Goal: Task Accomplishment & Management: Manage account settings

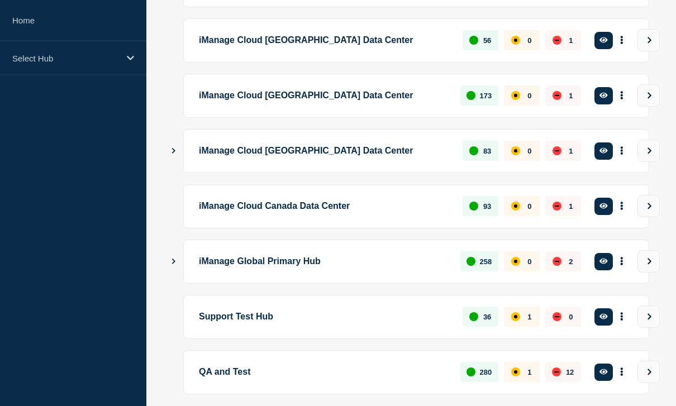
scroll to position [342, 0]
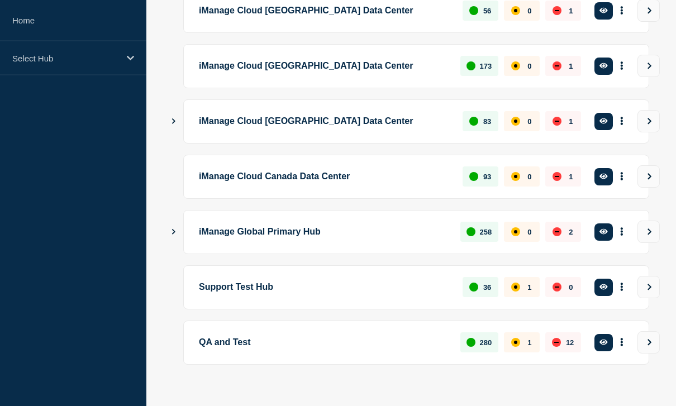
click at [273, 243] on p "iManage Global Primary Hub" at bounding box center [323, 232] width 249 height 21
click at [174, 237] on button "Show Connected Hubs" at bounding box center [174, 232] width 6 height 8
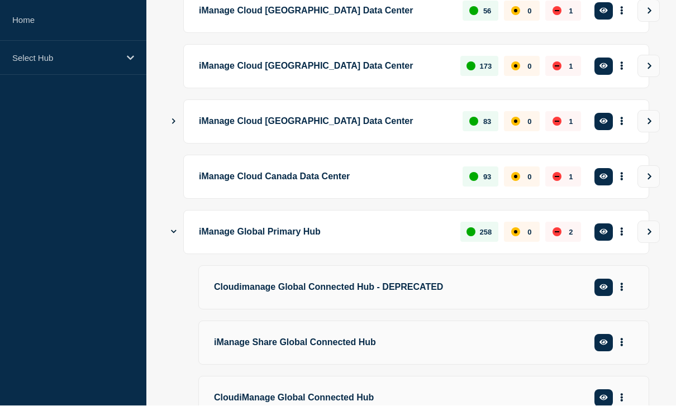
scroll to position [342, 0]
click at [288, 242] on p "iManage Global Primary Hub" at bounding box center [323, 232] width 249 height 21
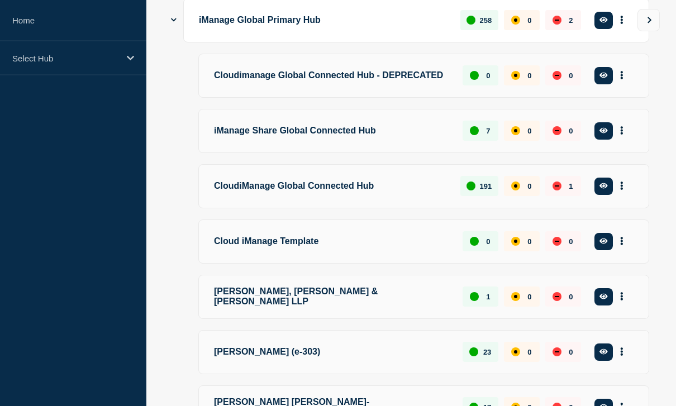
scroll to position [554, 0]
click at [294, 197] on p "CloudiManage Global Connected Hub" at bounding box center [330, 186] width 233 height 21
click at [606, 189] on icon "button" at bounding box center [603, 185] width 8 height 7
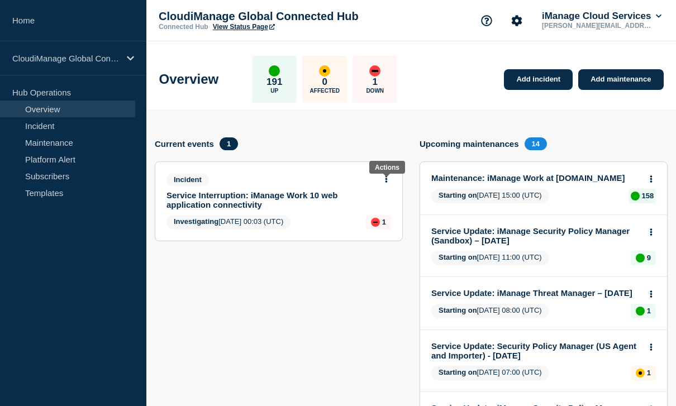
click at [387, 184] on button at bounding box center [385, 179] width 9 height 9
click at [384, 228] on link "Update incident" at bounding box center [385, 223] width 54 height 9
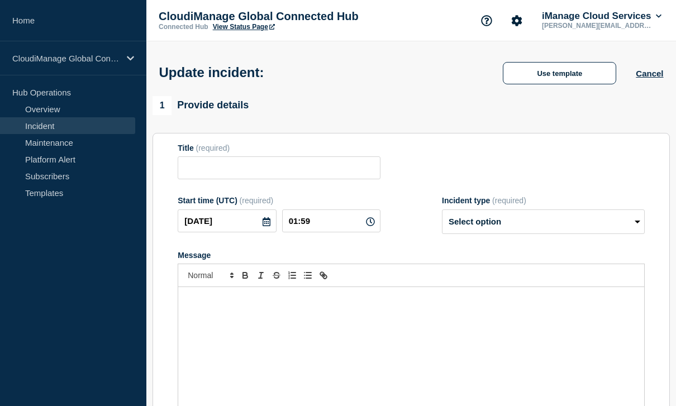
type input "Service Interruption: iManage Work 10 web application connectivity"
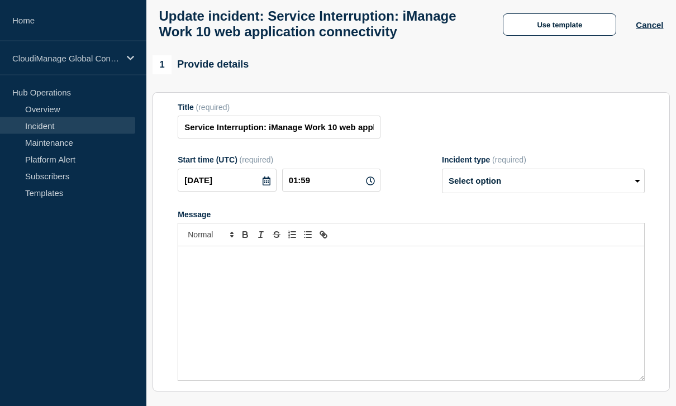
scroll to position [56, 0]
click at [364, 281] on div "Message" at bounding box center [411, 313] width 466 height 134
click at [482, 193] on select "Select option Investigating Identified Monitoring Resolved" at bounding box center [543, 181] width 203 height 25
select select "identified"
click at [427, 300] on div "Message" at bounding box center [411, 313] width 466 height 134
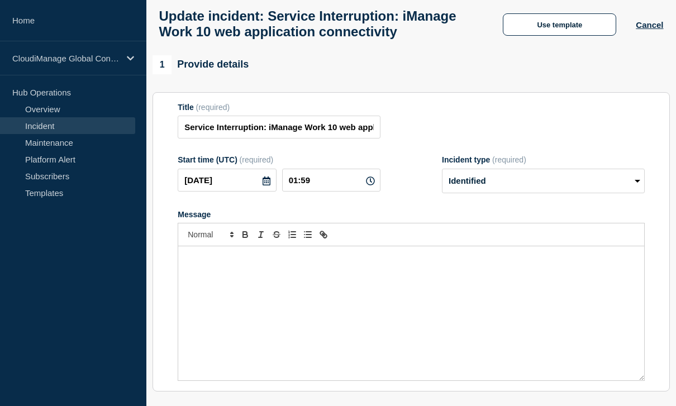
click at [427, 300] on div "Message" at bounding box center [411, 313] width 466 height 134
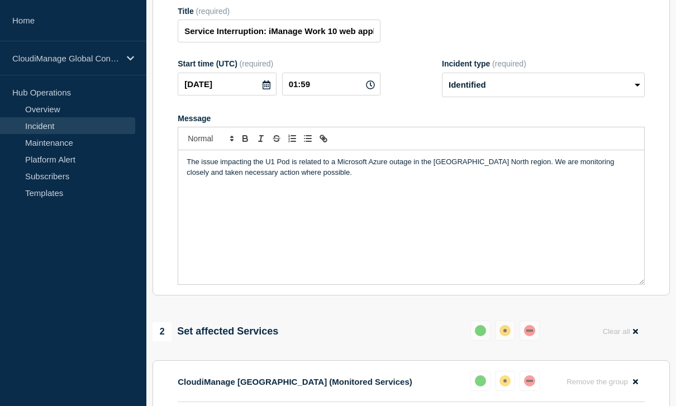
scroll to position [151, 0]
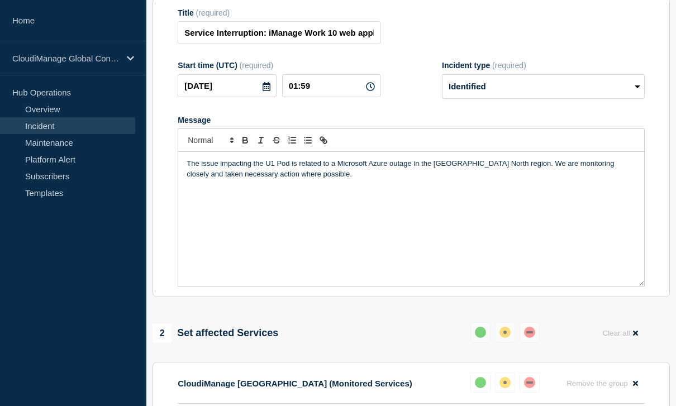
drag, startPoint x: 322, startPoint y: 192, endPoint x: 313, endPoint y: 191, distance: 9.6
click at [313, 179] on p "The issue impacting the U1 Pod is related to a Microsoft Azure outage in the [G…" at bounding box center [411, 169] width 449 height 21
click at [634, 178] on p "The issue impacting the U1 Pod is related to a Microsoft Azure outage in the [G…" at bounding box center [411, 169] width 449 height 21
click at [329, 179] on p "The issue impacting the U1 Pod is related to a Microsoft Azure outage in the [G…" at bounding box center [411, 169] width 449 height 21
click at [328, 179] on p "The issue impacting the U1 Pod is related to a Microsoft Azure outage in the [G…" at bounding box center [411, 169] width 449 height 21
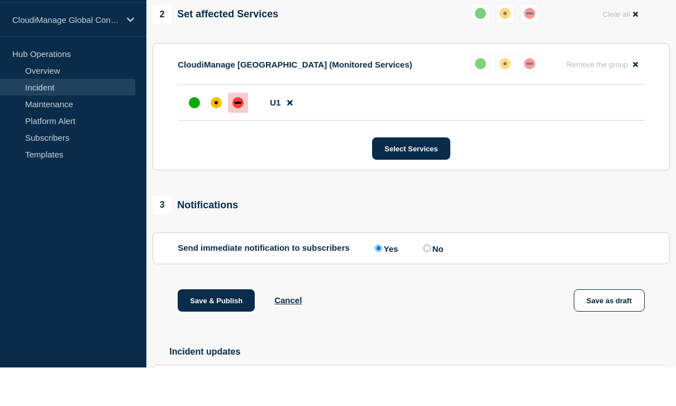
scroll to position [452, 0]
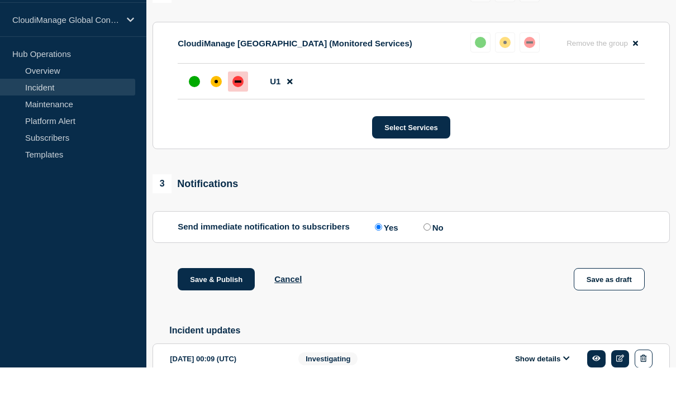
click at [200, 307] on button "Save & Publish" at bounding box center [216, 318] width 77 height 22
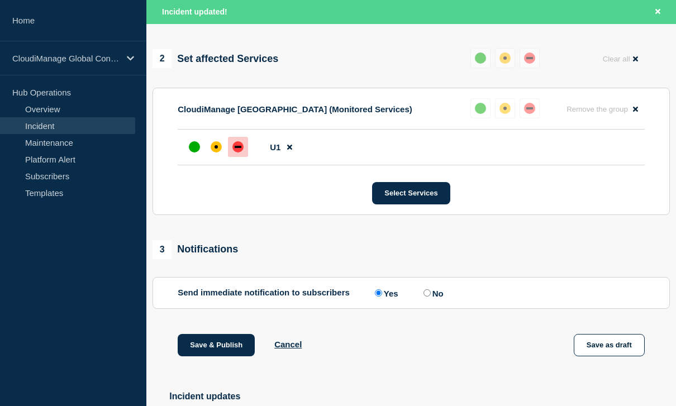
scroll to position [433, 0]
